Goal: Transaction & Acquisition: Purchase product/service

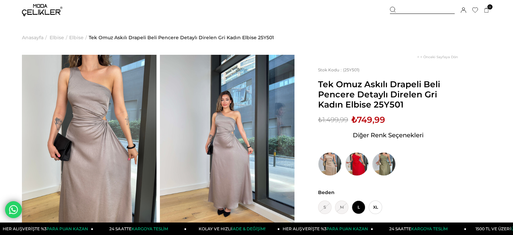
click at [74, 35] on span "Elbise" at bounding box center [76, 37] width 15 height 34
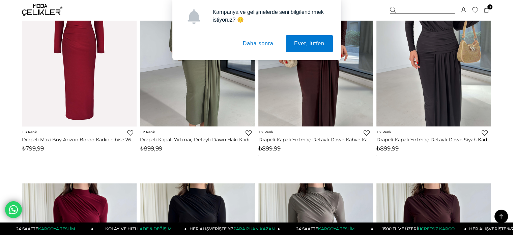
scroll to position [787, 0]
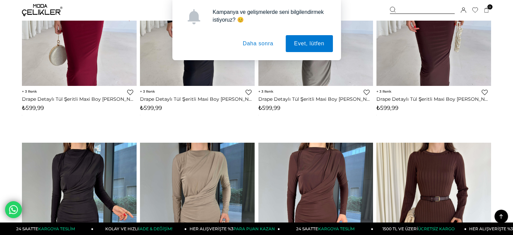
click at [258, 44] on button "Daha sonra" at bounding box center [259, 43] width 48 height 17
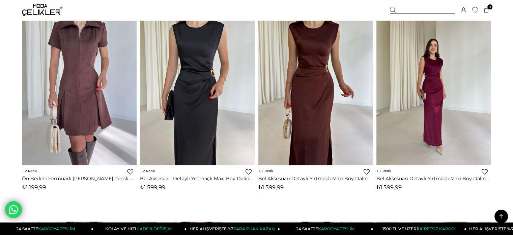
scroll to position [0, 0]
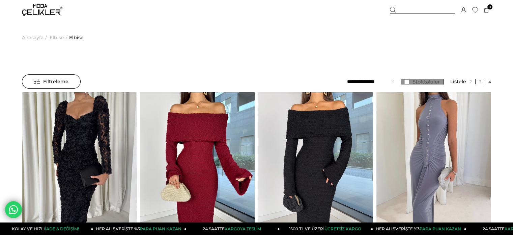
click at [428, 82] on span "Stoktakiler" at bounding box center [426, 81] width 27 height 6
click at [70, 84] on div "Filtreleme" at bounding box center [51, 81] width 59 height 14
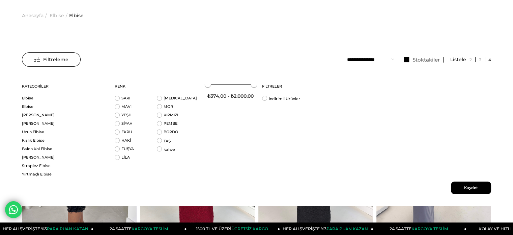
scroll to position [34, 0]
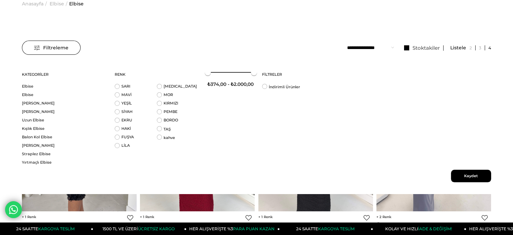
click at [45, 46] on span "Filtreleme" at bounding box center [51, 47] width 34 height 13
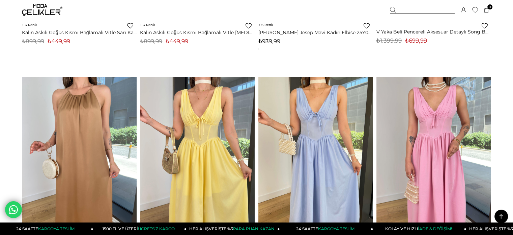
scroll to position [4046, 0]
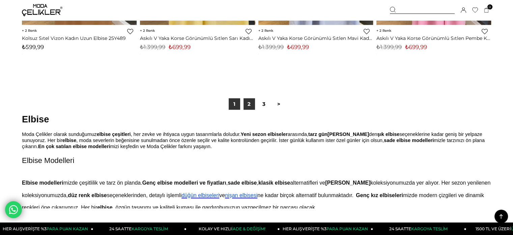
click at [251, 104] on link "2" at bounding box center [249, 103] width 11 height 11
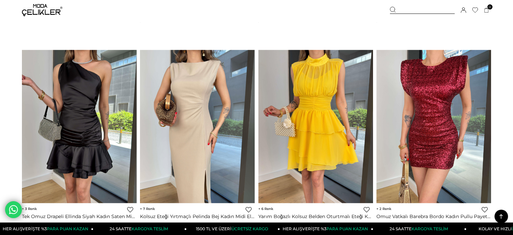
scroll to position [4036, 0]
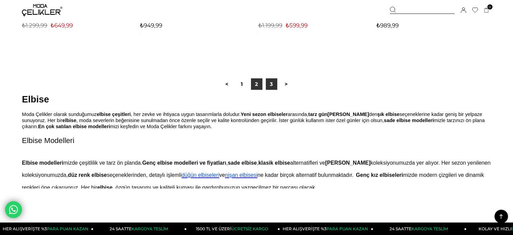
click at [273, 86] on link "3" at bounding box center [271, 83] width 11 height 11
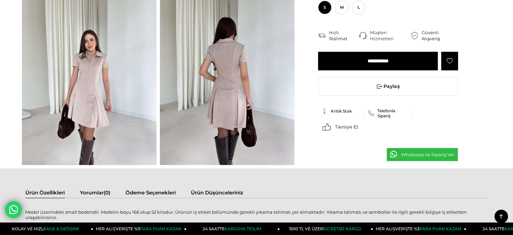
scroll to position [45, 0]
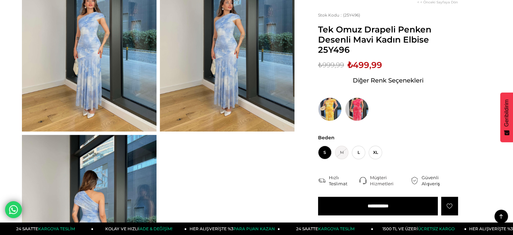
scroll to position [63, 0]
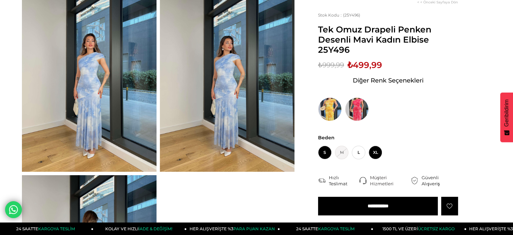
click at [372, 150] on span "XL" at bounding box center [375, 151] width 13 height 13
